Goal: Information Seeking & Learning: Find specific fact

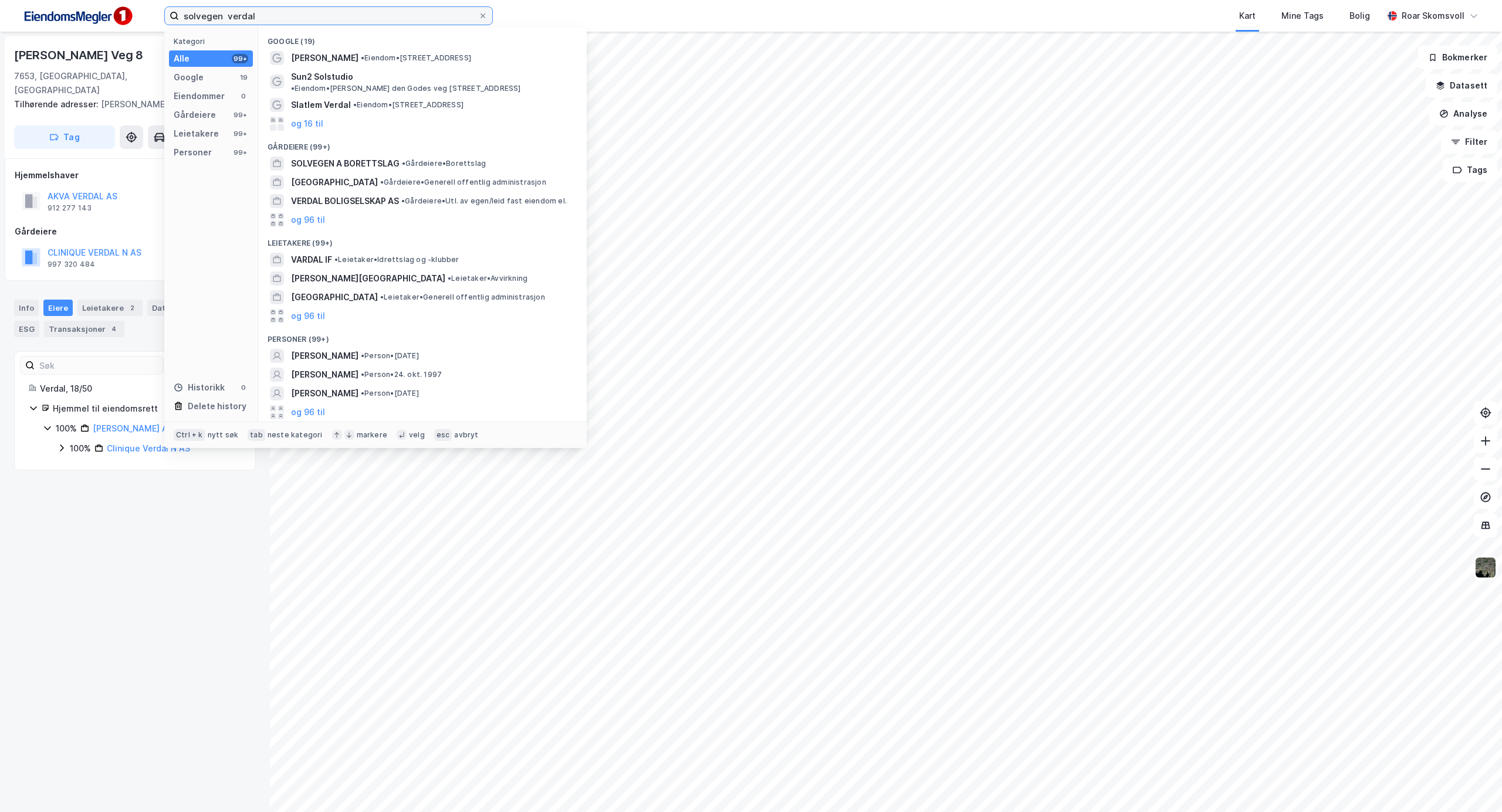
click at [272, 13] on input "solvegen verdal" at bounding box center [328, 16] width 299 height 18
drag, startPoint x: 257, startPoint y: 14, endPoint x: 157, endPoint y: 0, distance: 101.0
click at [157, 0] on div "solvegen verdal Kategori Alle 99+ Google 19 Eiendommer 0 Gårdeiere 99+ Leietake…" at bounding box center [751, 16] width 1502 height 32
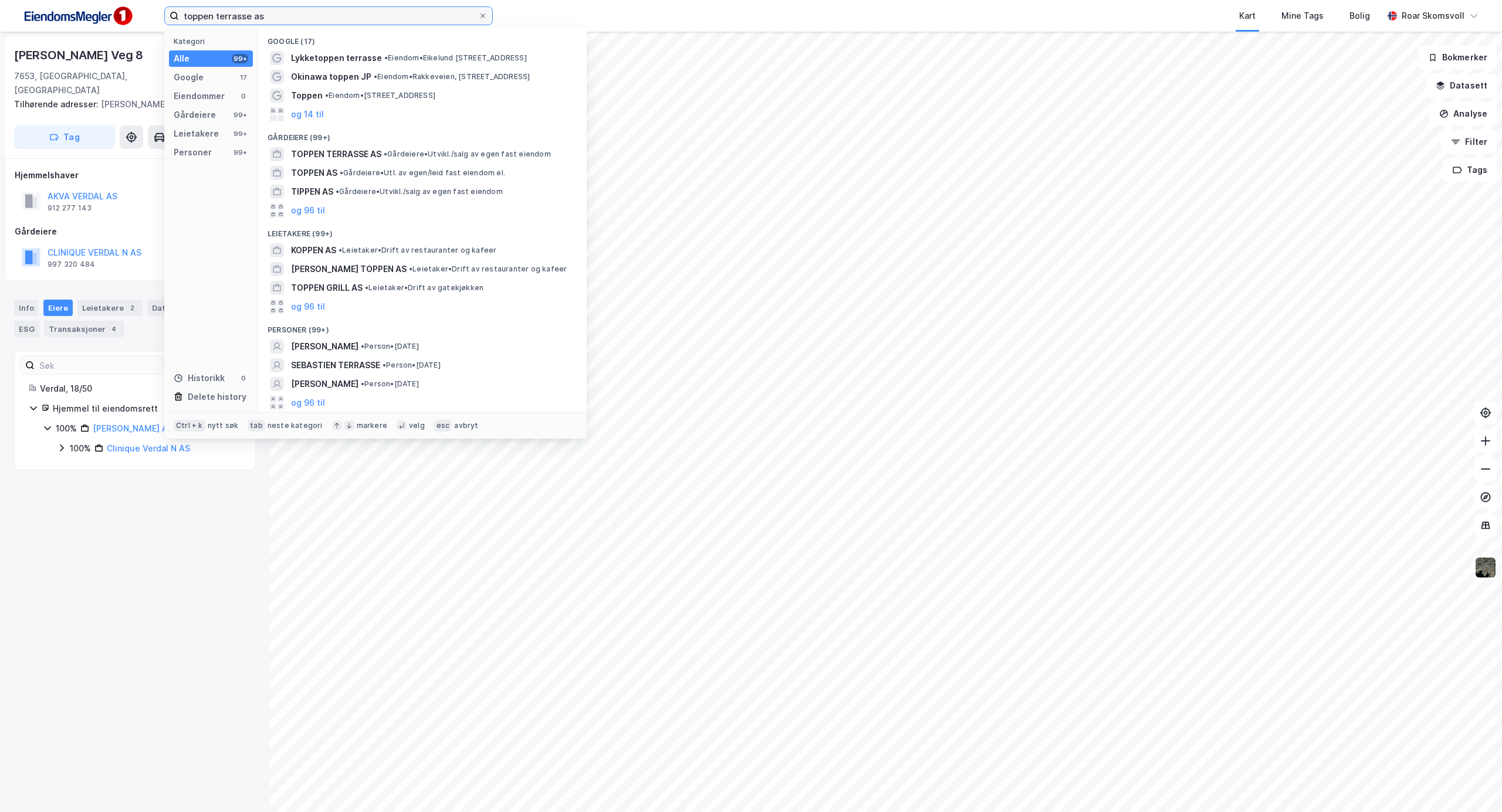
type input "toppen terrasse as"
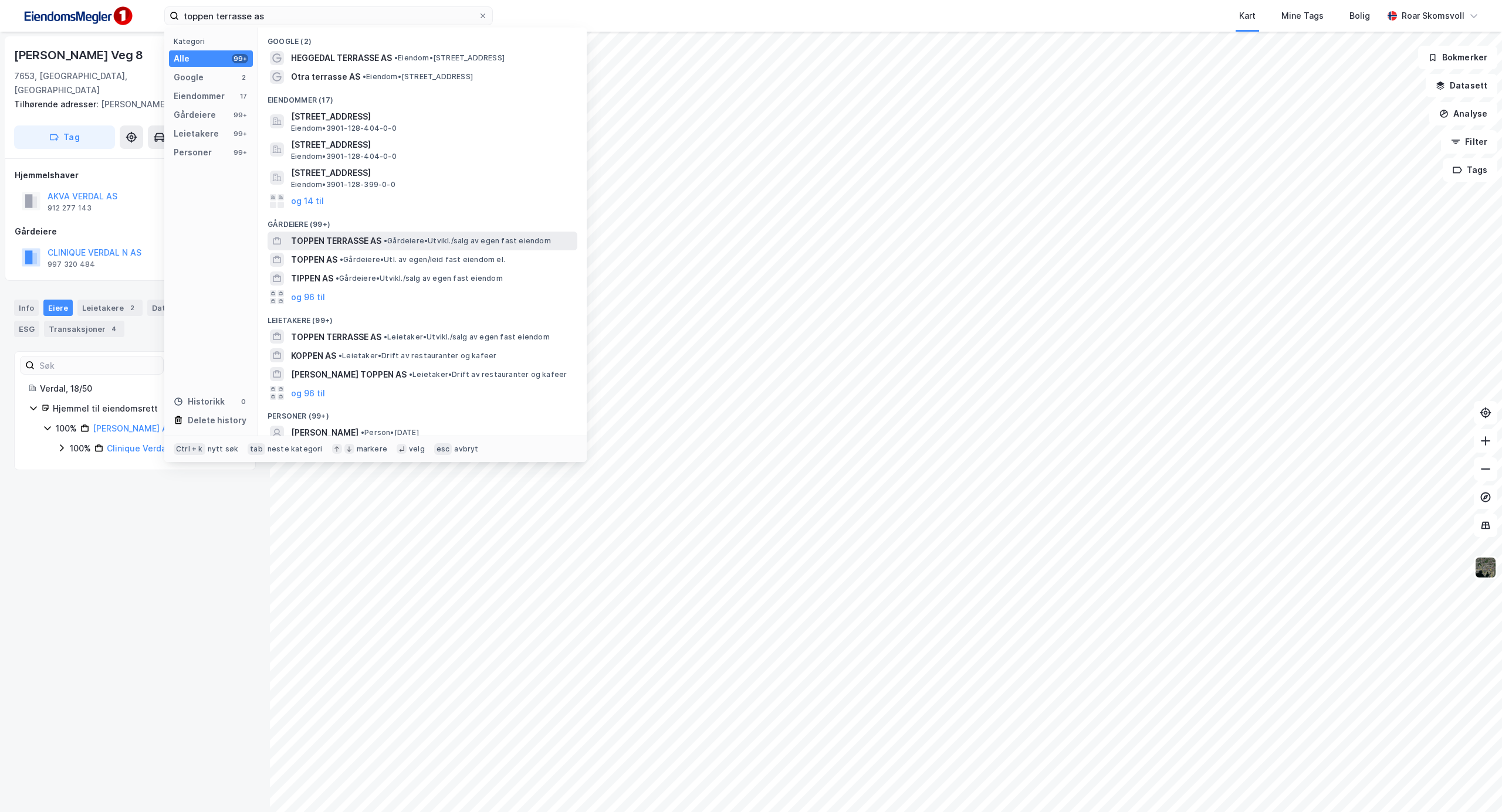
click at [334, 239] on span "TOPPEN TERRASSE AS" at bounding box center [336, 241] width 90 height 14
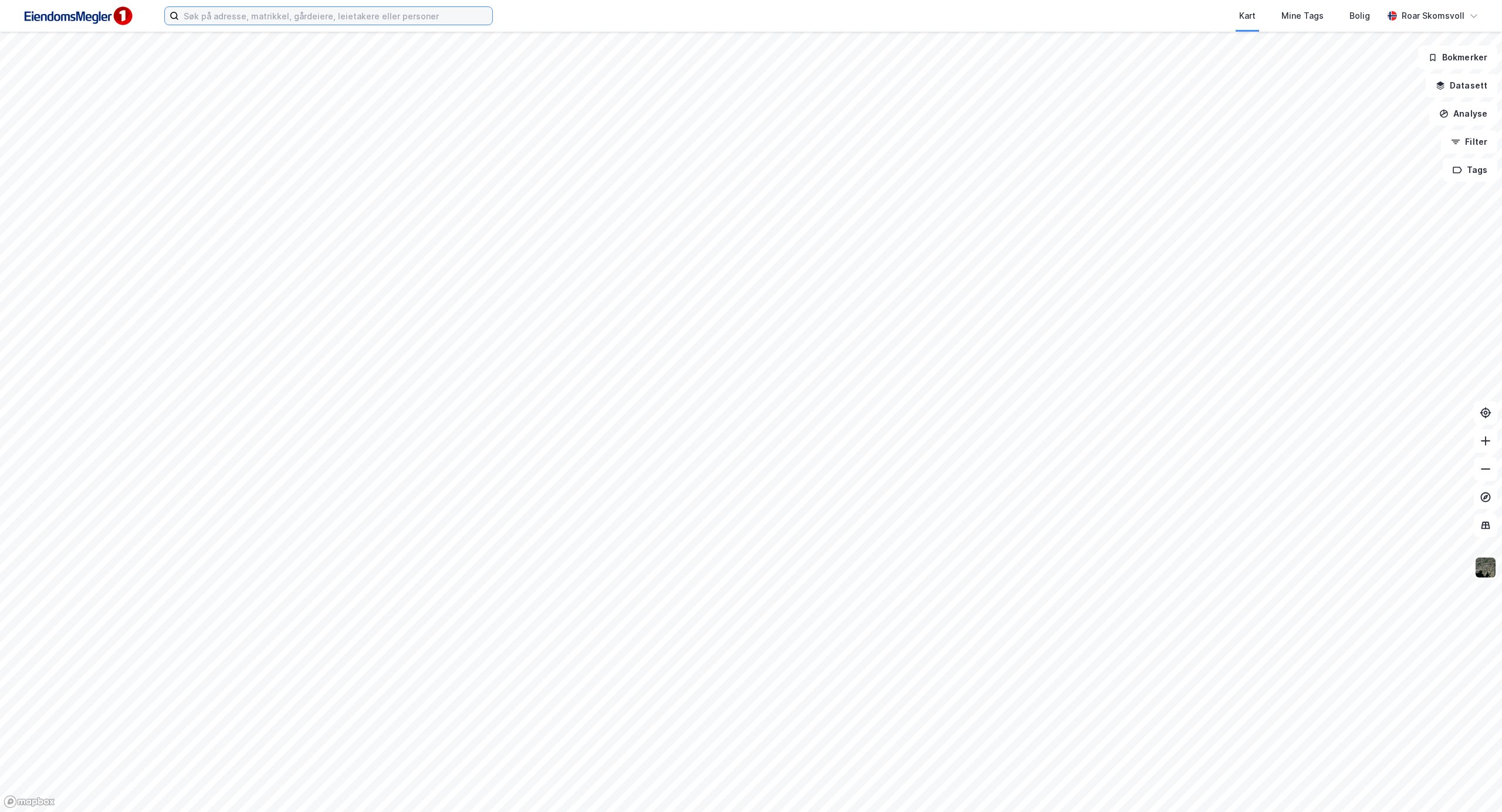
click at [247, 20] on input at bounding box center [335, 16] width 314 height 18
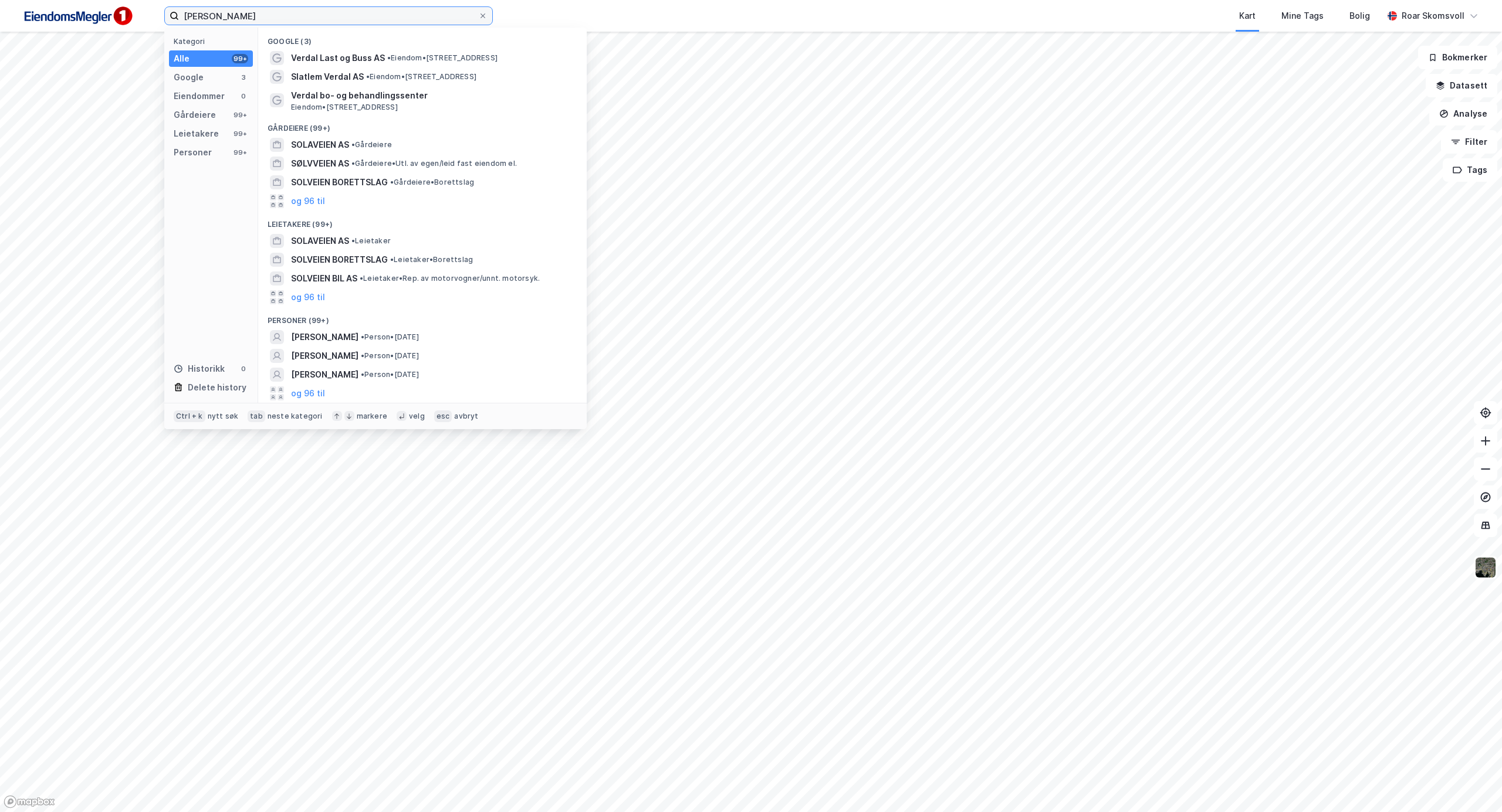
click at [275, 19] on input "solveien verdal" at bounding box center [328, 16] width 299 height 18
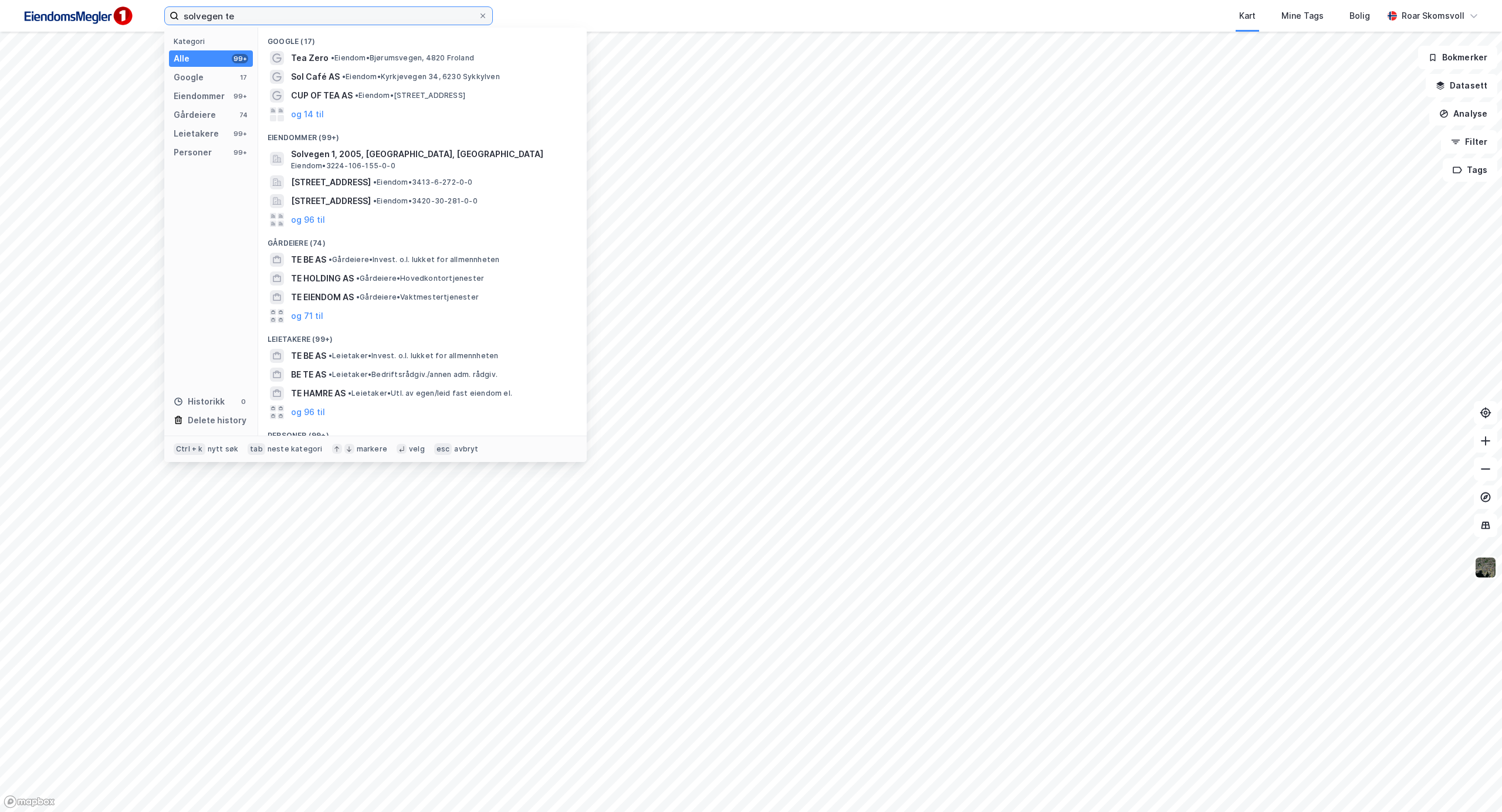
click at [256, 13] on input "solvegen te" at bounding box center [328, 16] width 299 height 18
drag, startPoint x: 256, startPoint y: 13, endPoint x: 243, endPoint y: 15, distance: 13.2
click at [243, 15] on input "solvegen te" at bounding box center [328, 16] width 299 height 18
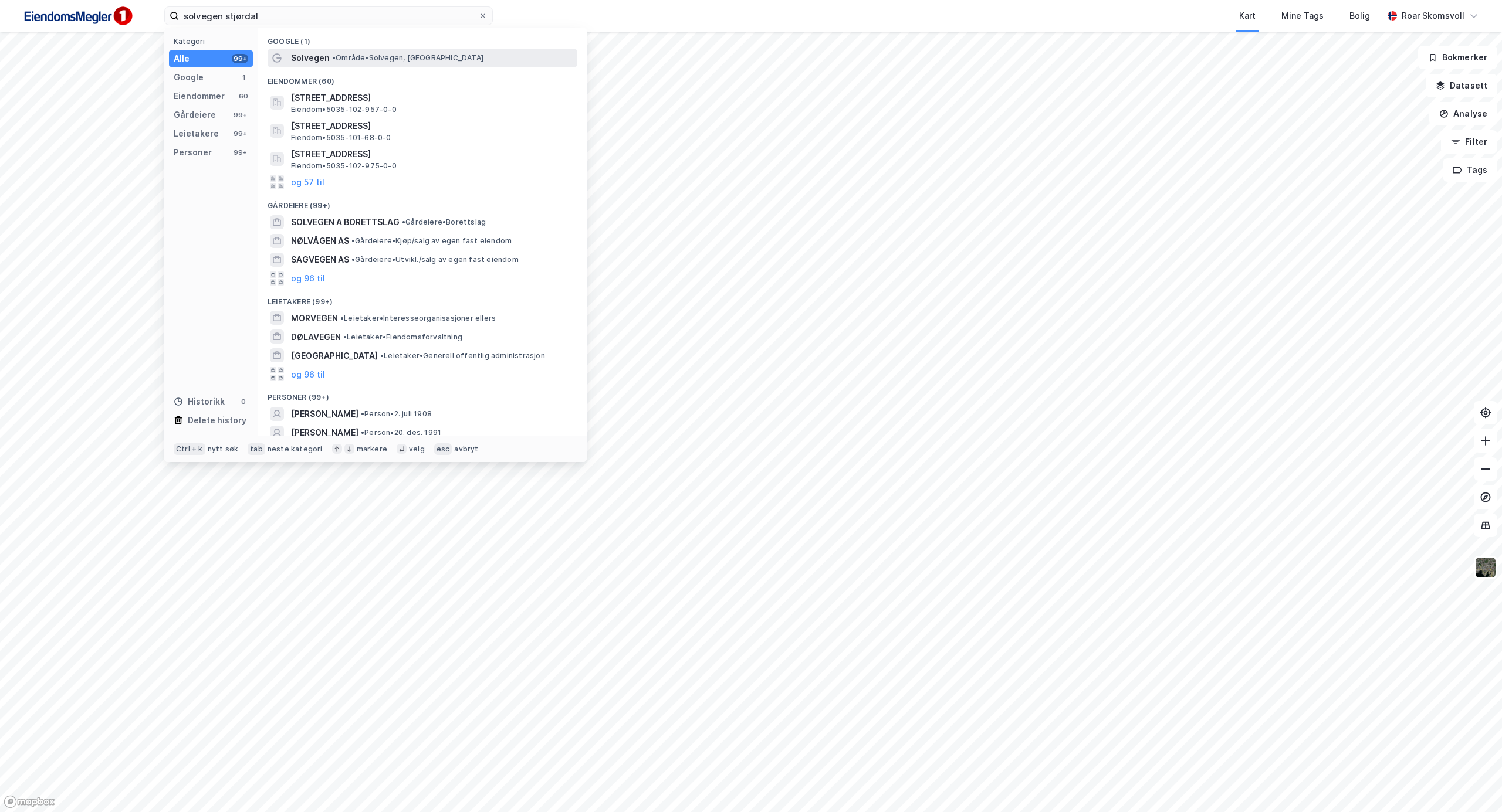
click at [342, 55] on span "• Område • Solvegen, 7506 Stjørdal" at bounding box center [408, 58] width 152 height 10
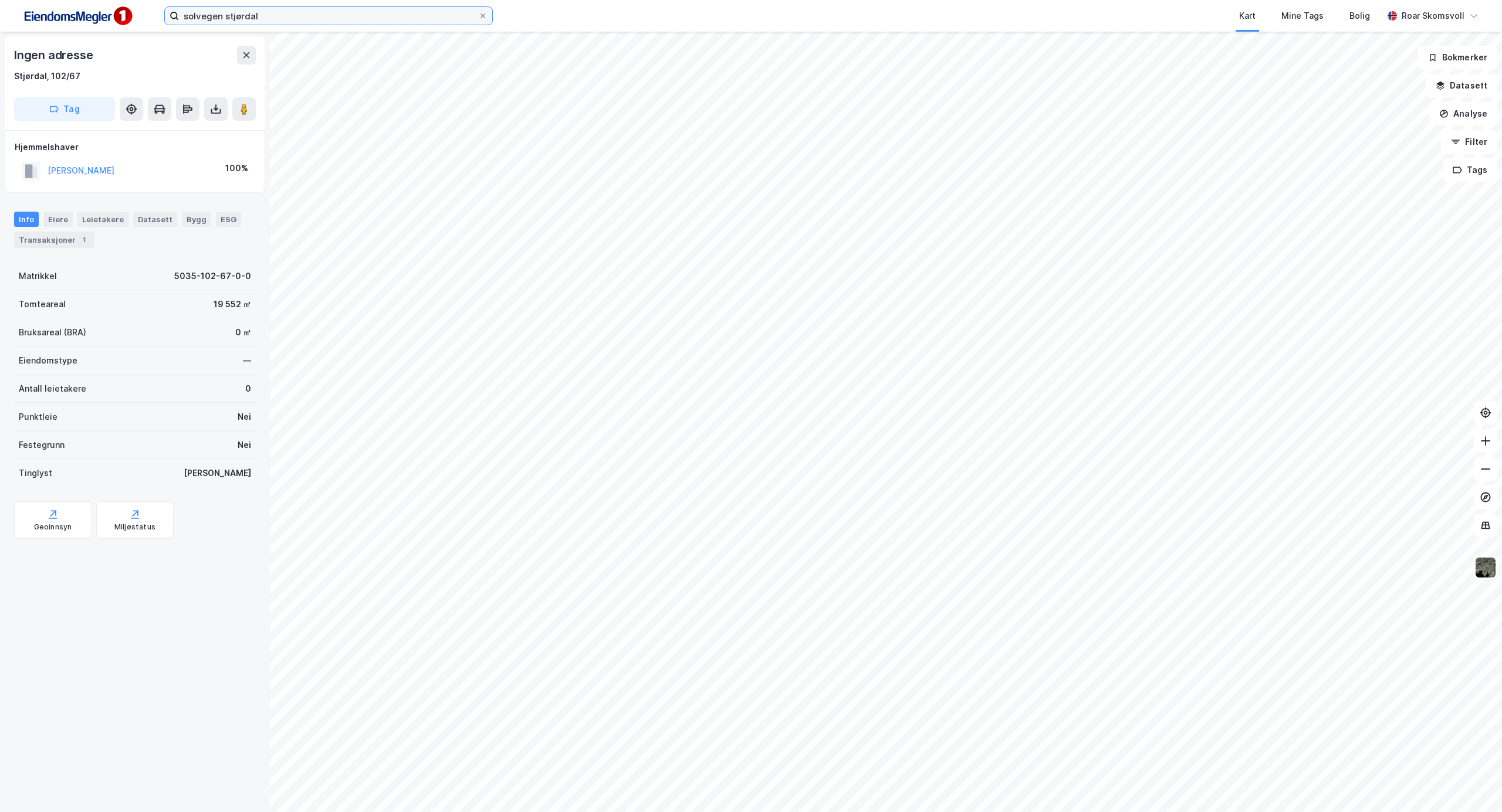
click at [316, 10] on input "solvegen stjørdal" at bounding box center [328, 16] width 299 height 18
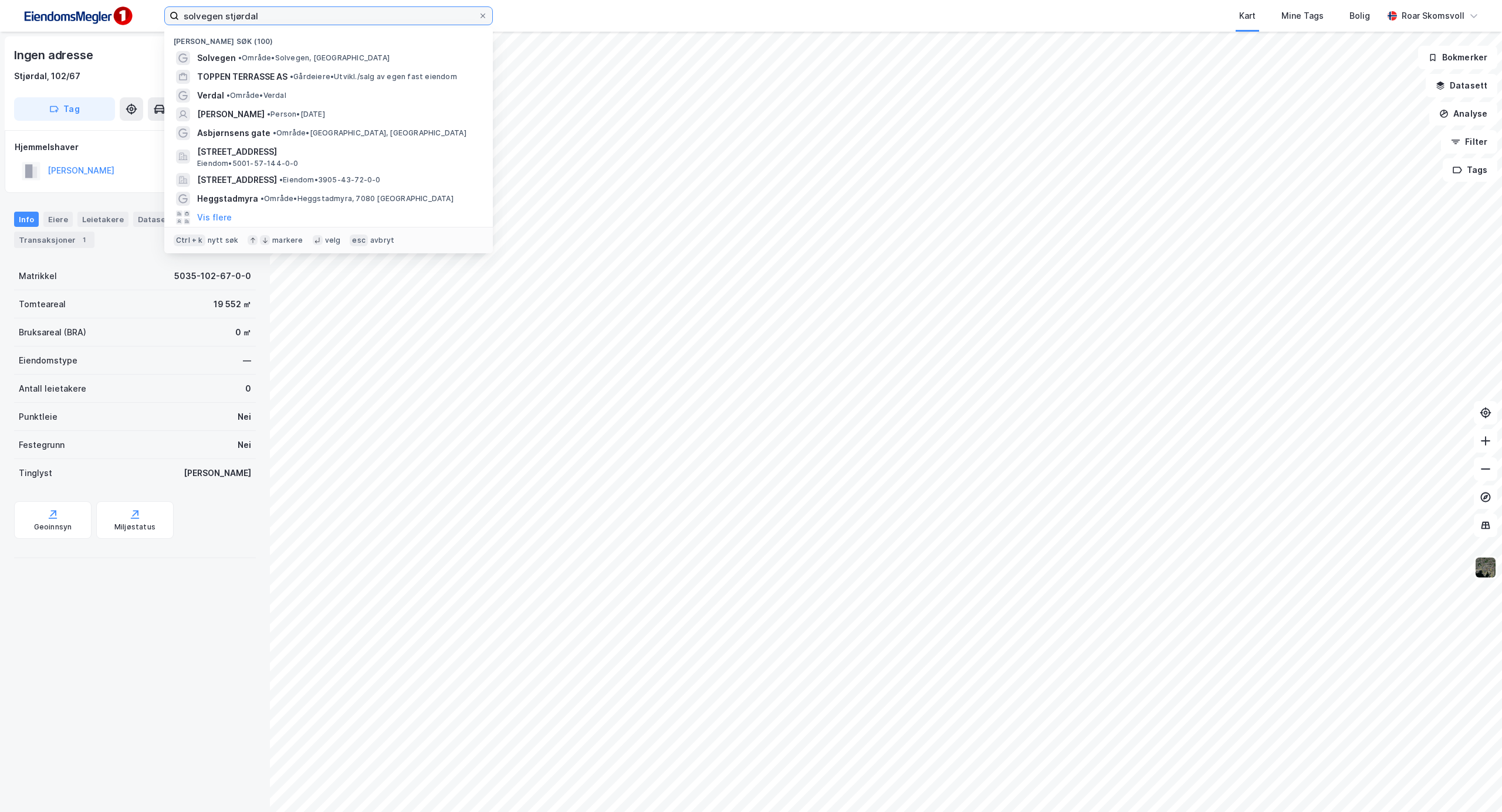
click at [223, 17] on input "solvegen stjørdal" at bounding box center [328, 16] width 299 height 18
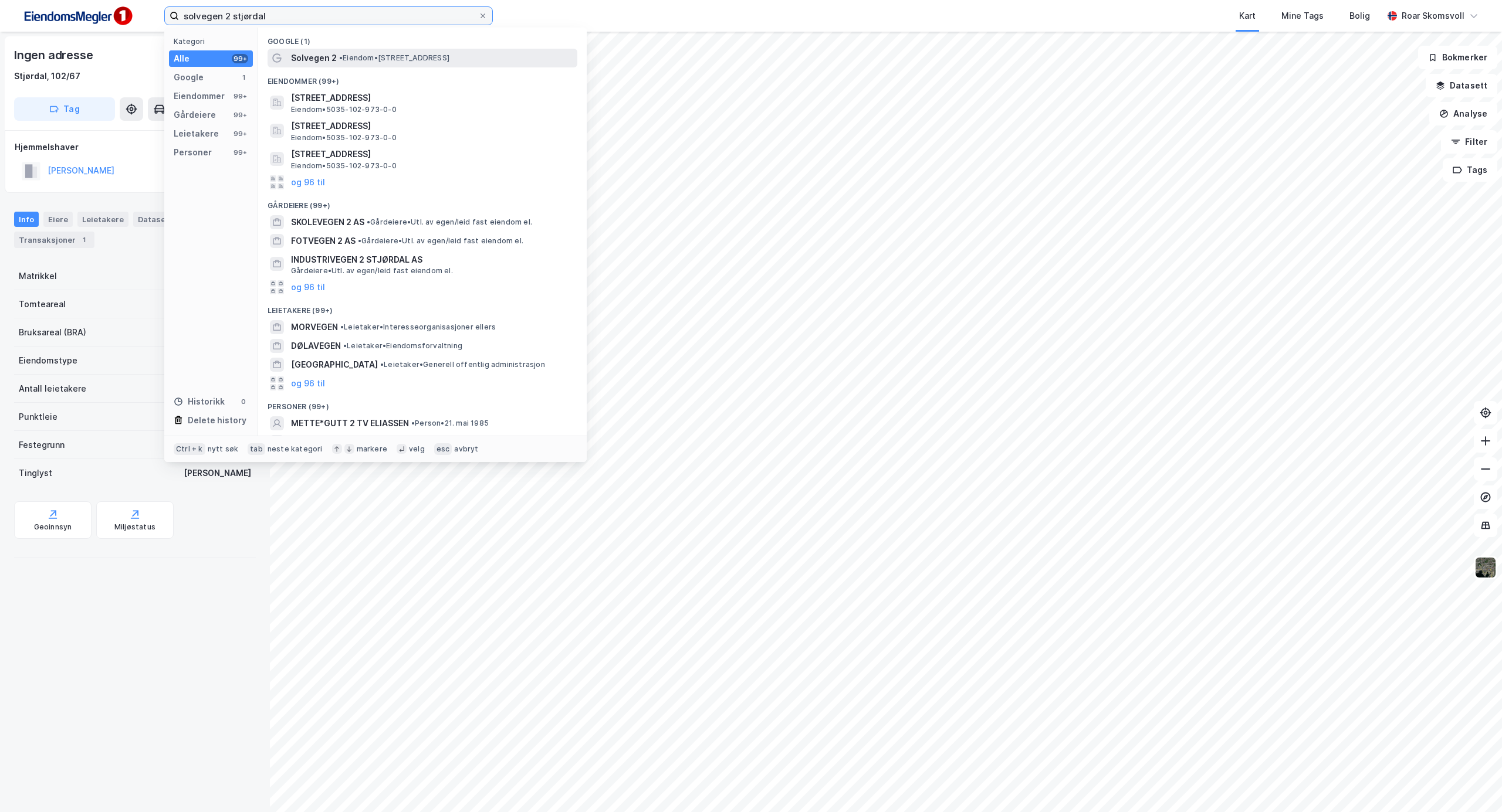
type input "solvegen 2 stjørdal"
click at [314, 59] on span "Solvegen 2" at bounding box center [314, 58] width 45 height 14
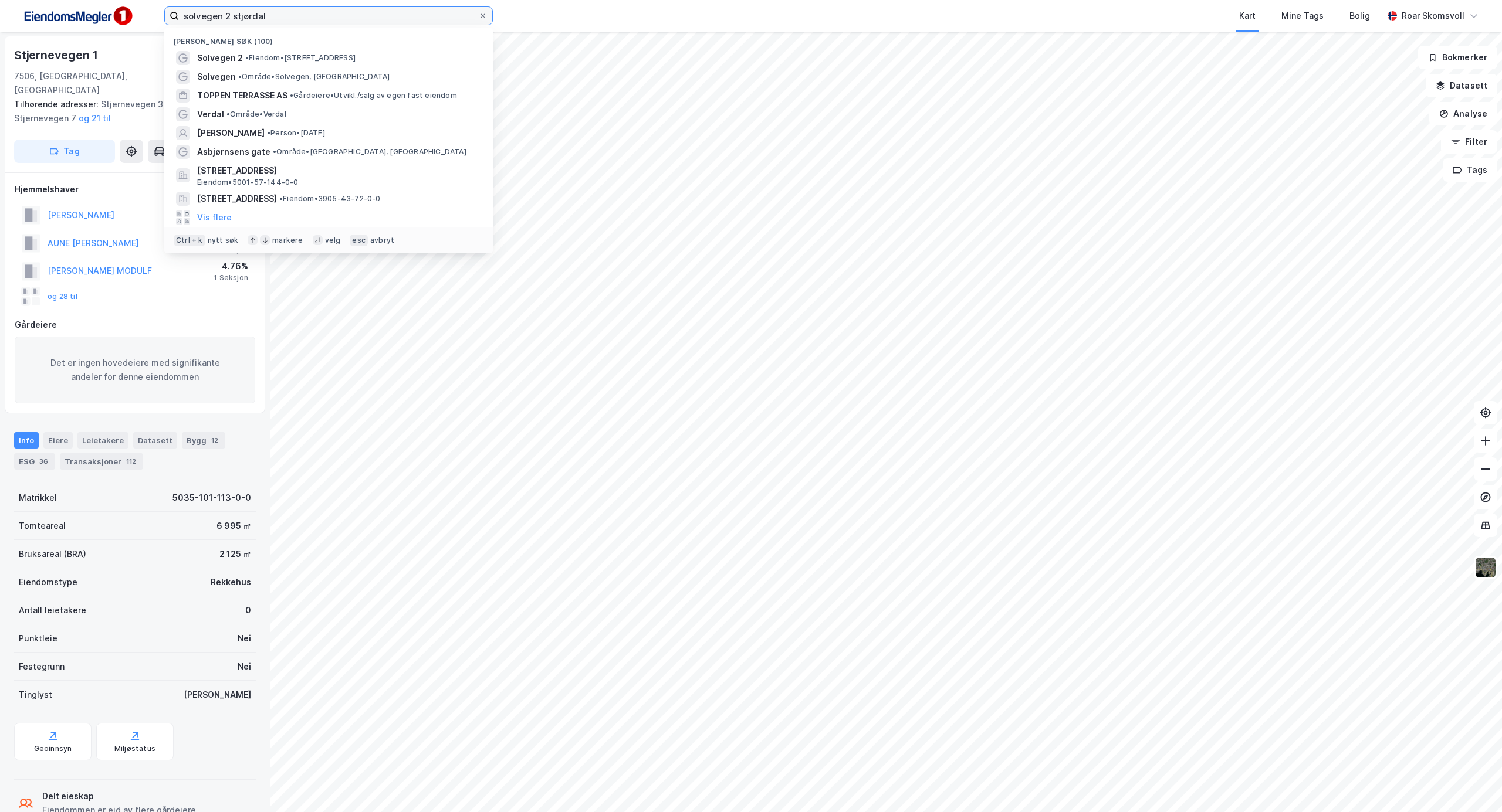
click at [294, 17] on input "solvegen 2 stjørdal" at bounding box center [328, 16] width 299 height 18
click at [216, 57] on span "Solvegen 2" at bounding box center [219, 58] width 45 height 14
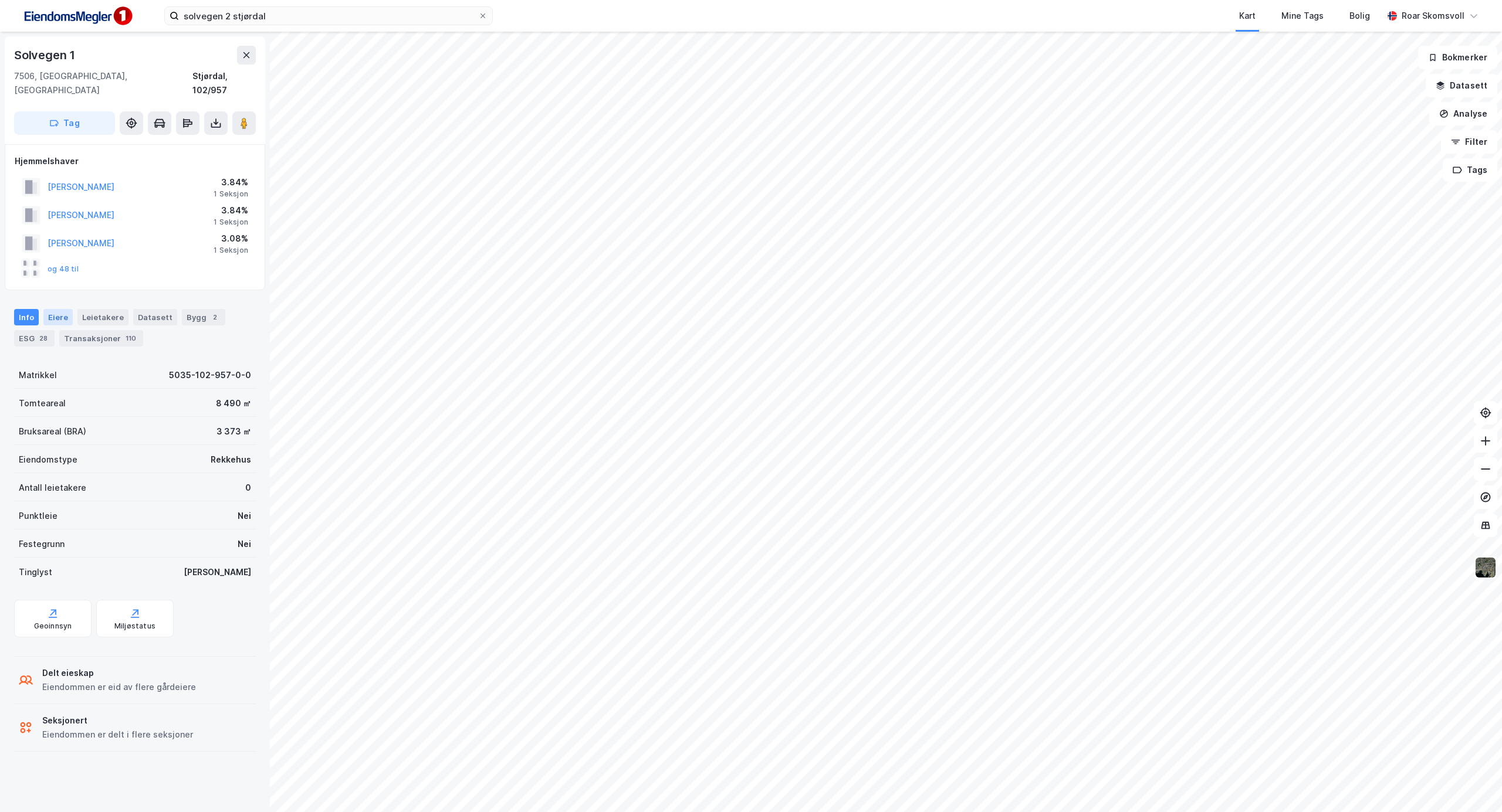
click at [54, 309] on div "Eiere" at bounding box center [57, 317] width 30 height 17
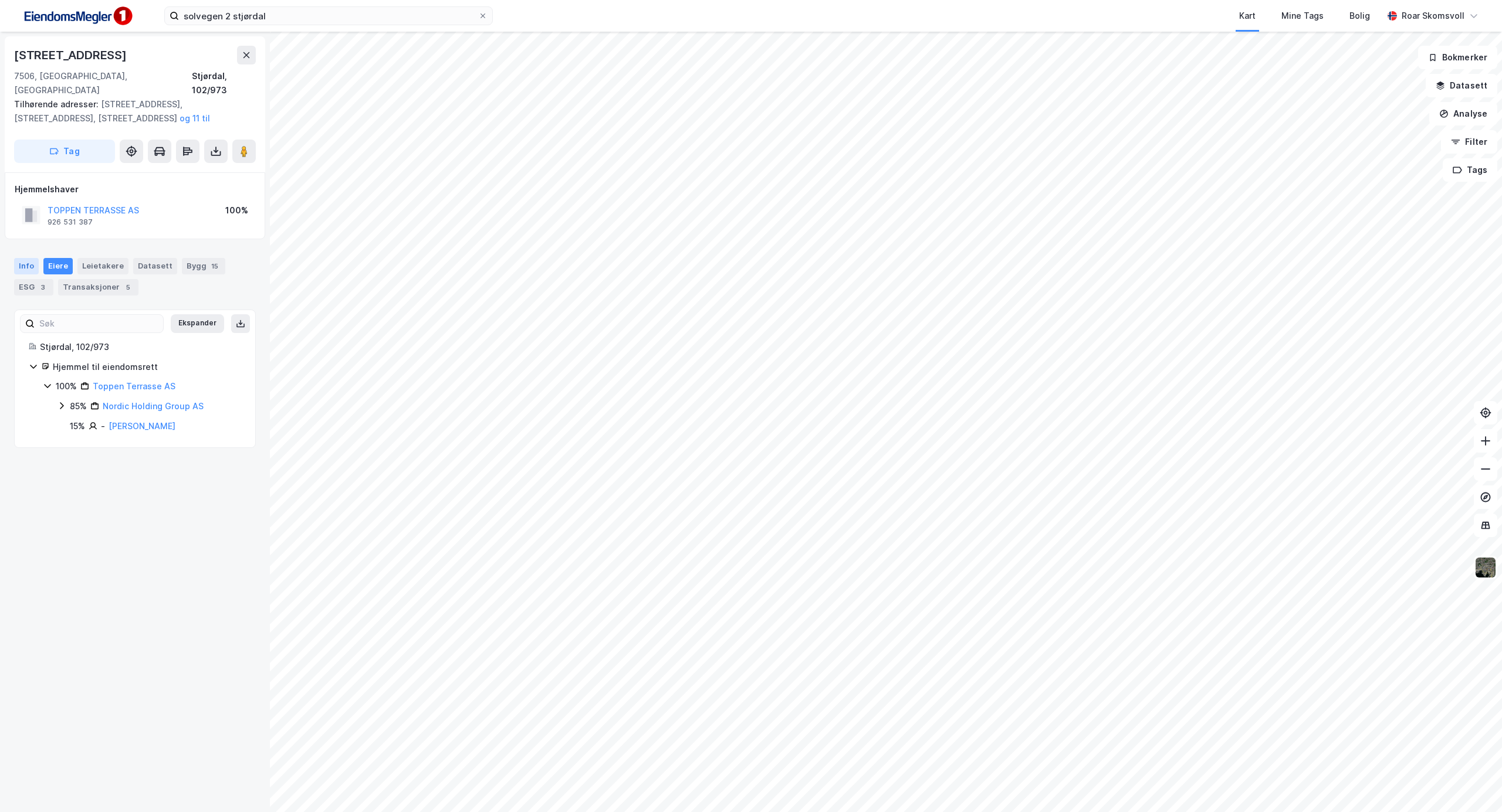
click at [20, 258] on div "Info" at bounding box center [26, 266] width 25 height 17
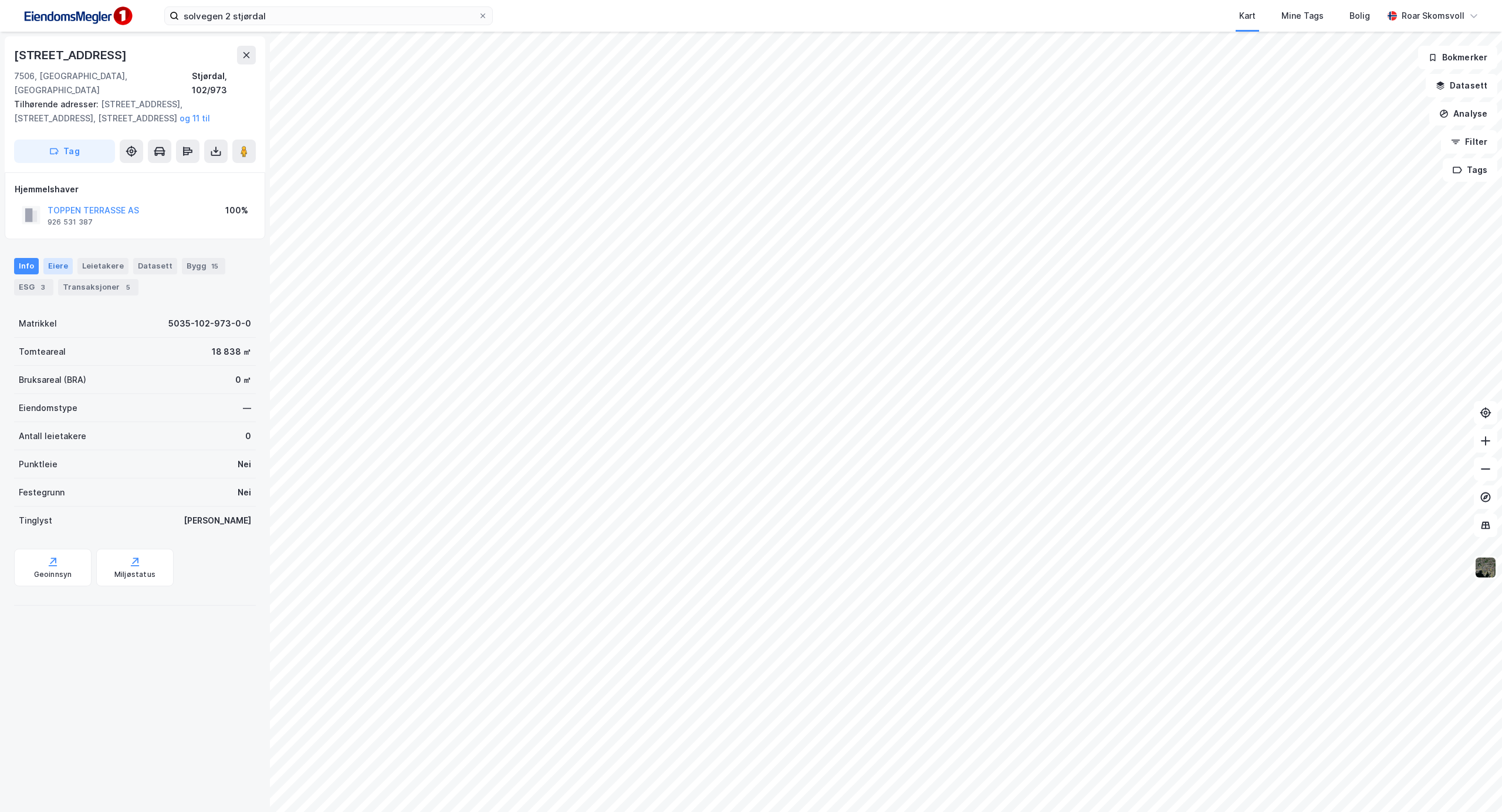
click at [57, 258] on div "Eiere" at bounding box center [57, 266] width 30 height 17
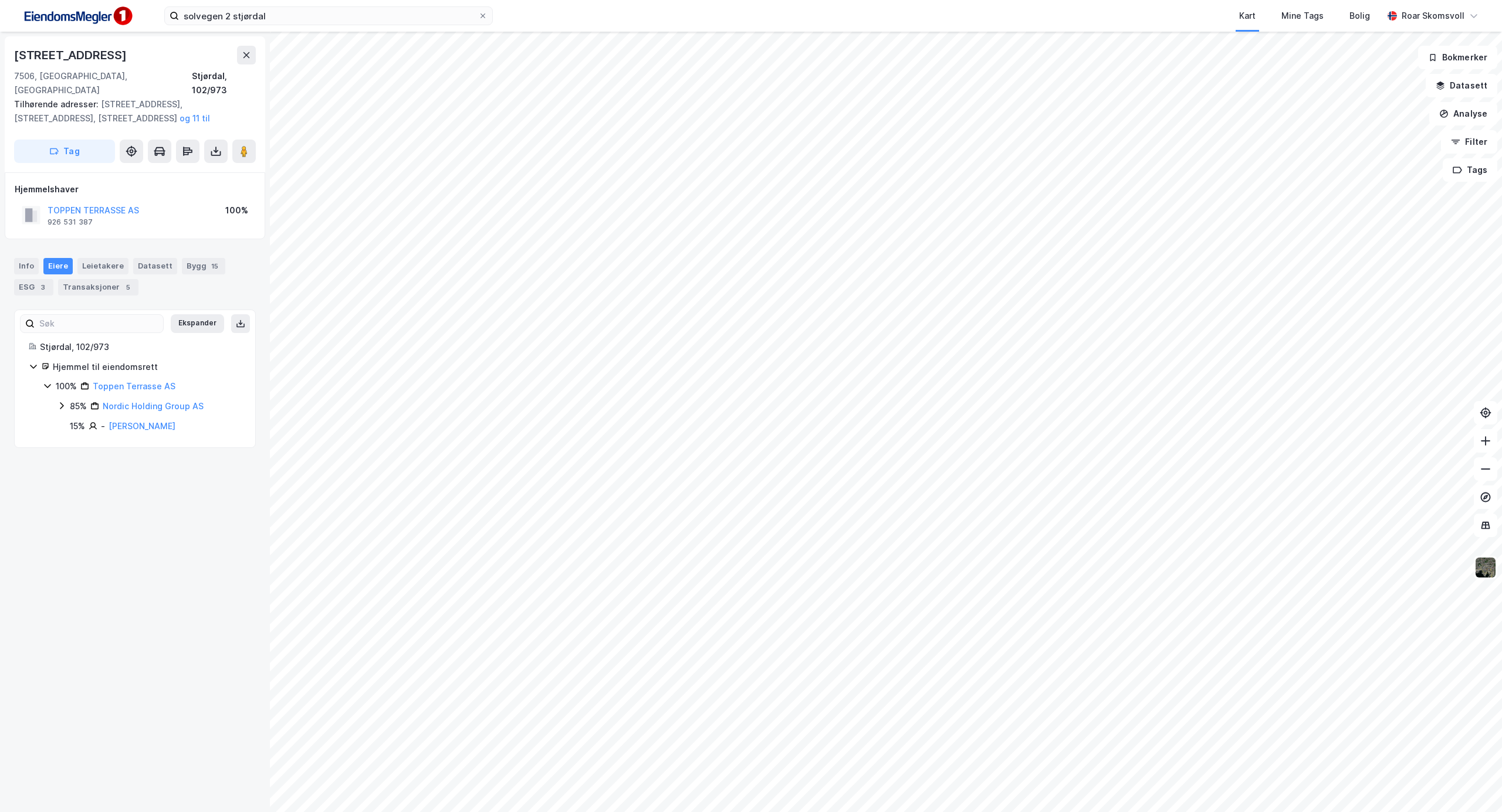
click at [65, 401] on icon at bounding box center [61, 406] width 10 height 10
click at [77, 421] on icon at bounding box center [76, 426] width 10 height 10
